Goal: Navigation & Orientation: Find specific page/section

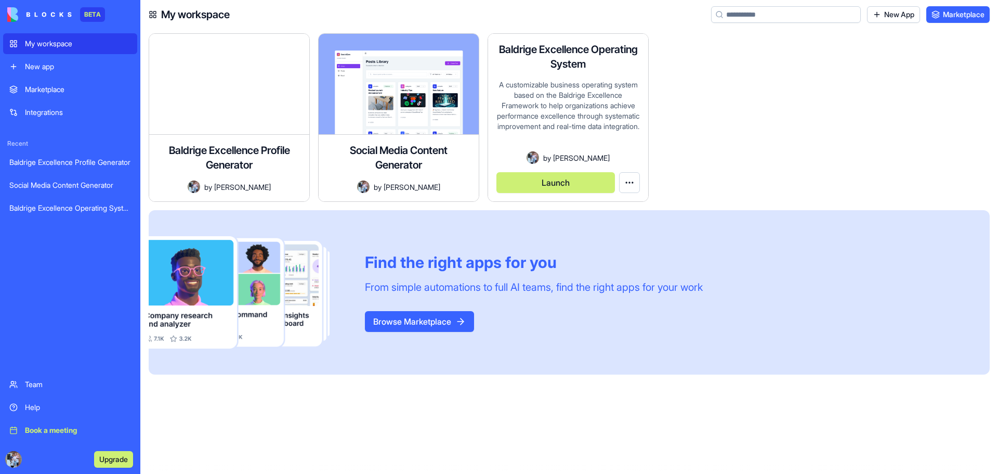
click at [567, 181] on button "Launch" at bounding box center [556, 182] width 119 height 21
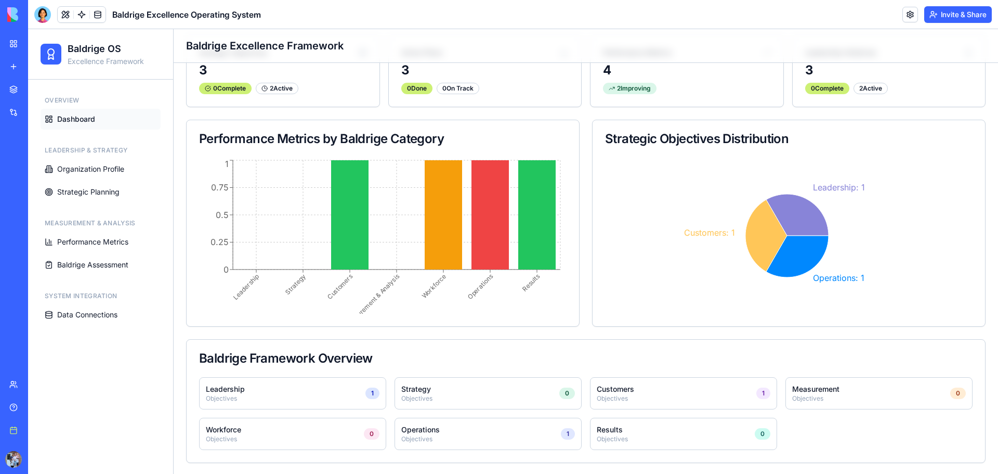
scroll to position [110, 0]
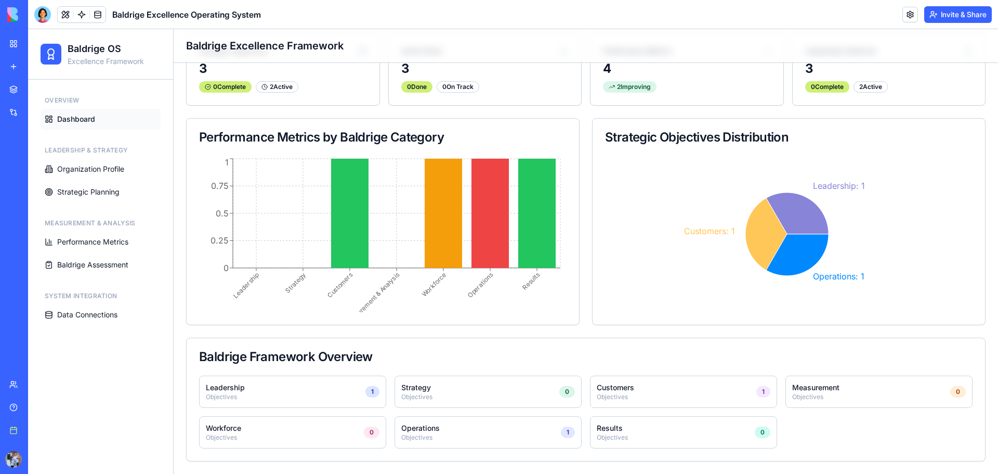
drag, startPoint x: 650, startPoint y: 403, endPoint x: 631, endPoint y: 399, distance: 19.6
click at [649, 403] on div "Customers Objectives 1" at bounding box center [683, 391] width 187 height 32
drag, startPoint x: 367, startPoint y: 398, endPoint x: 368, endPoint y: 392, distance: 5.7
click at [367, 396] on div "Leadership Objectives 1" at bounding box center [292, 391] width 187 height 32
click at [368, 392] on div "1" at bounding box center [372, 391] width 14 height 11
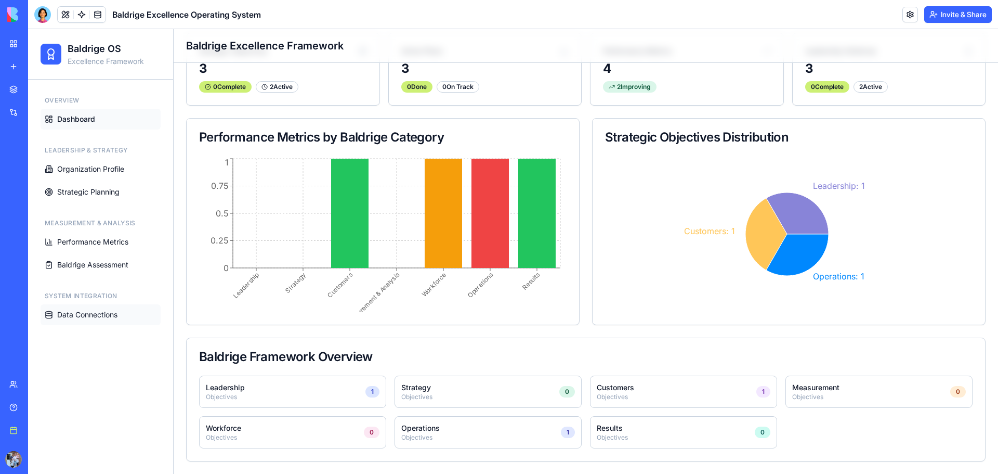
click at [84, 319] on span "Data Connections" at bounding box center [87, 314] width 60 height 10
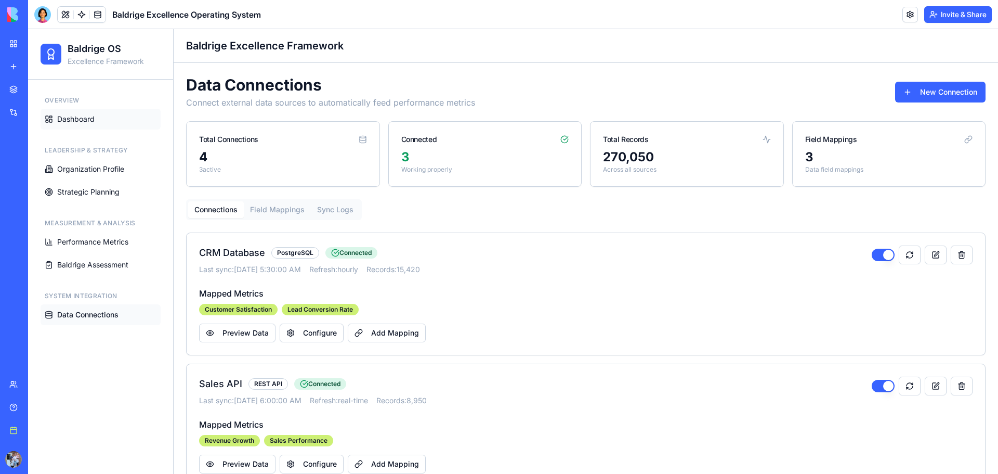
click at [78, 120] on span "Dashboard" at bounding box center [75, 119] width 37 height 10
